Goal: Task Accomplishment & Management: Use online tool/utility

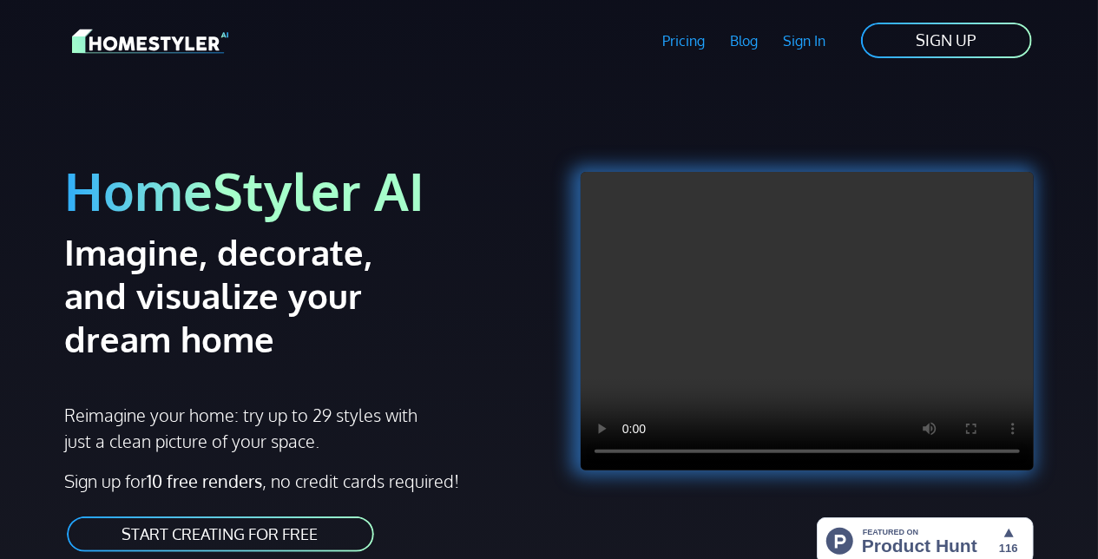
click at [680, 40] on link "Pricing" at bounding box center [684, 41] width 68 height 40
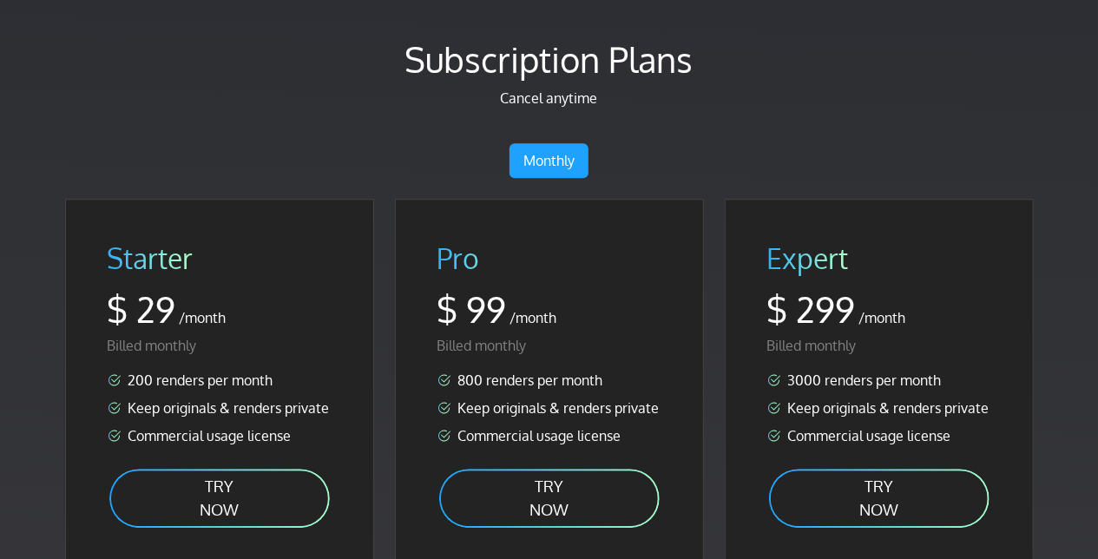
scroll to position [2347, 0]
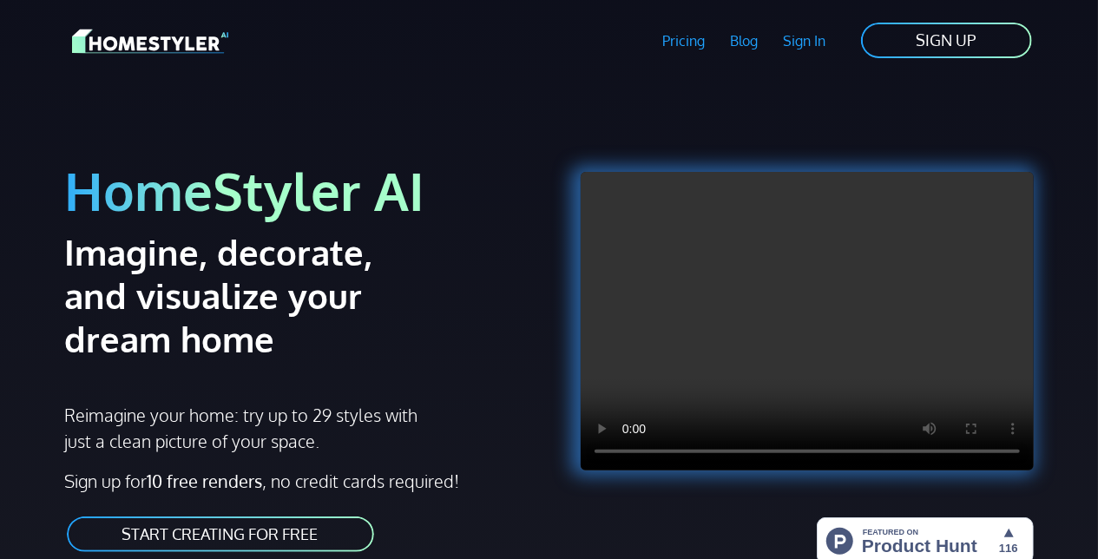
scroll to position [174, 0]
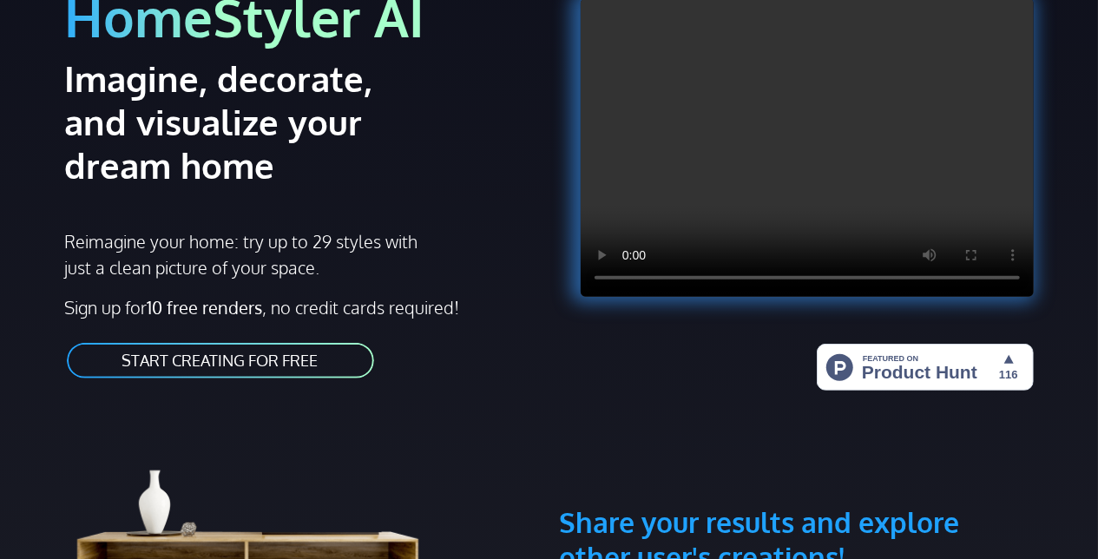
click at [264, 358] on link "START CREATING FOR FREE" at bounding box center [220, 360] width 311 height 39
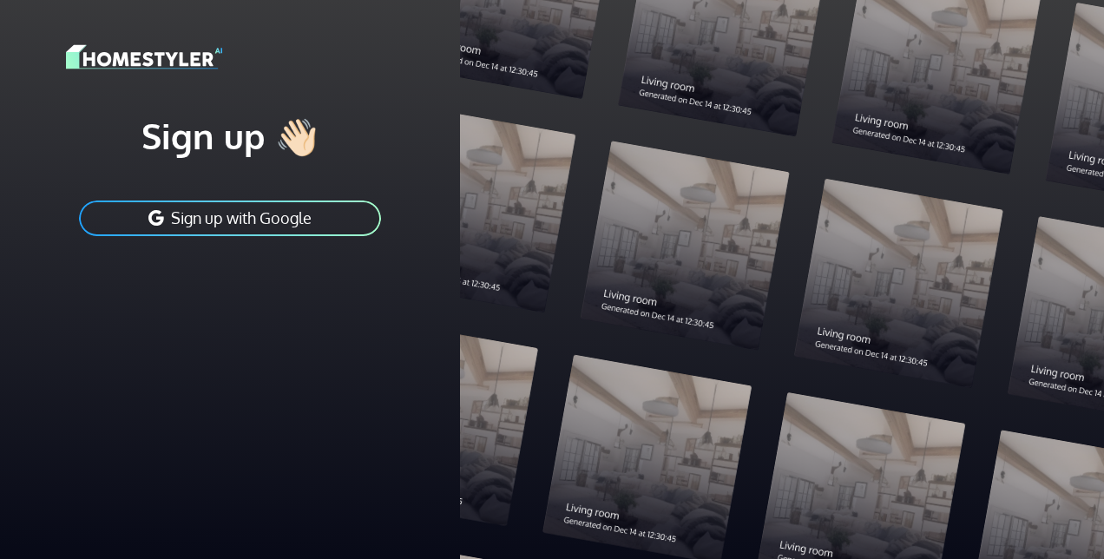
click at [244, 215] on button "Sign up with Google" at bounding box center [230, 218] width 306 height 39
